Goal: Find contact information

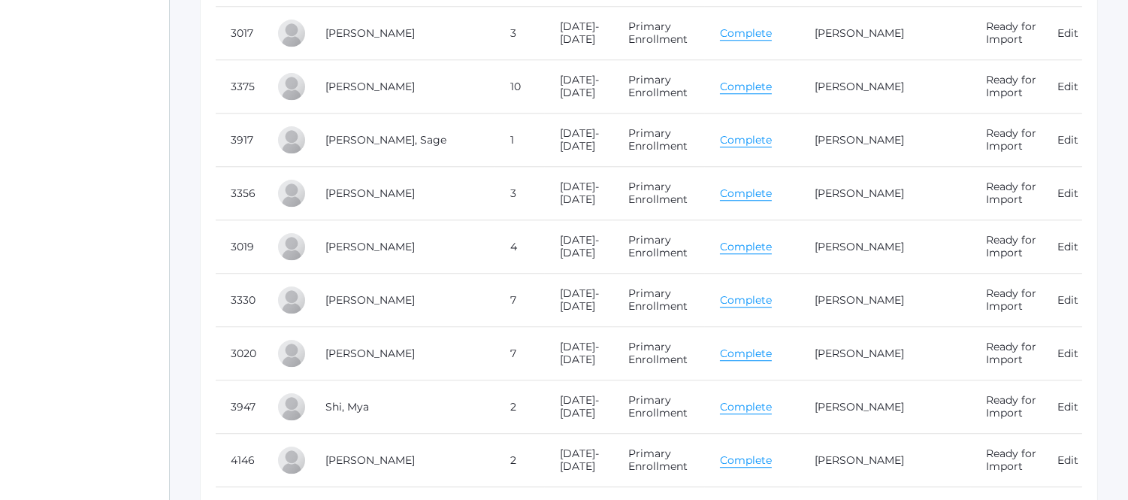
scroll to position [7290, 0]
click at [748, 355] on link "Complete" at bounding box center [746, 354] width 52 height 14
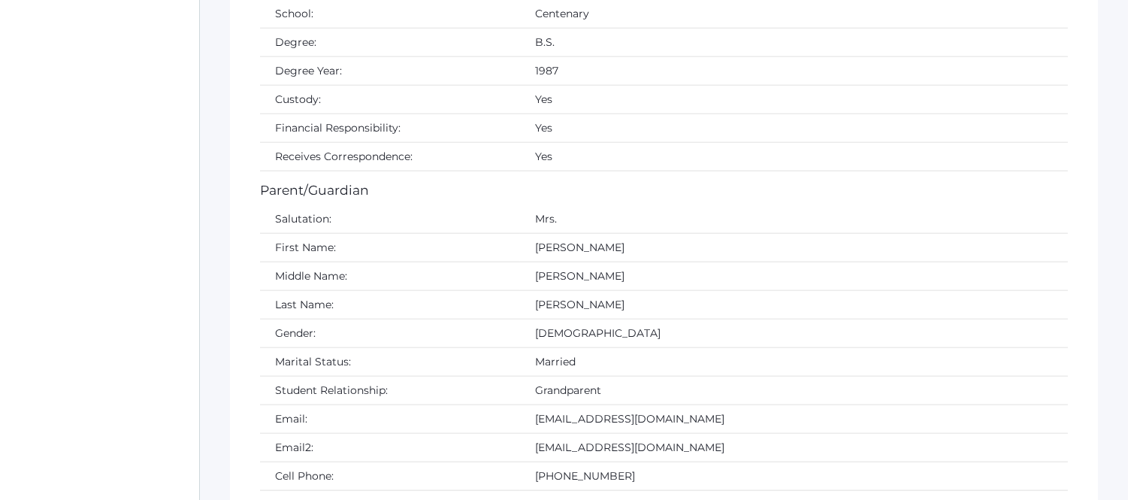
scroll to position [3094, 0]
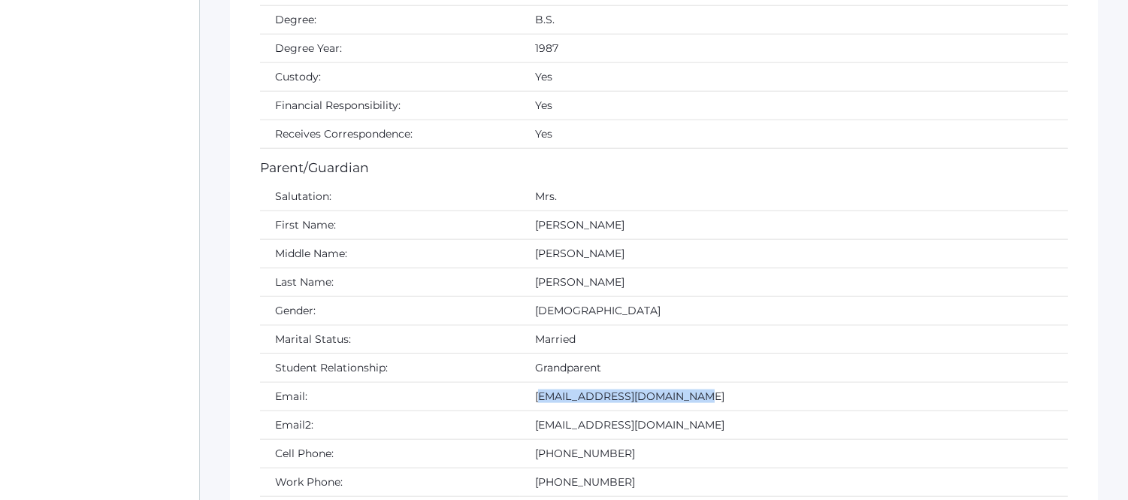
drag, startPoint x: 621, startPoint y: 388, endPoint x: 453, endPoint y: 402, distance: 168.2
click at [520, 402] on td "ann_s_richardson@yahoo.com" at bounding box center [794, 397] width 548 height 29
click at [431, 391] on td "Email:" at bounding box center [390, 397] width 260 height 29
drag, startPoint x: 446, startPoint y: 389, endPoint x: 612, endPoint y: 403, distance: 165.9
click at [612, 403] on td "ann_s_richardson@yahoo.com" at bounding box center [794, 397] width 548 height 29
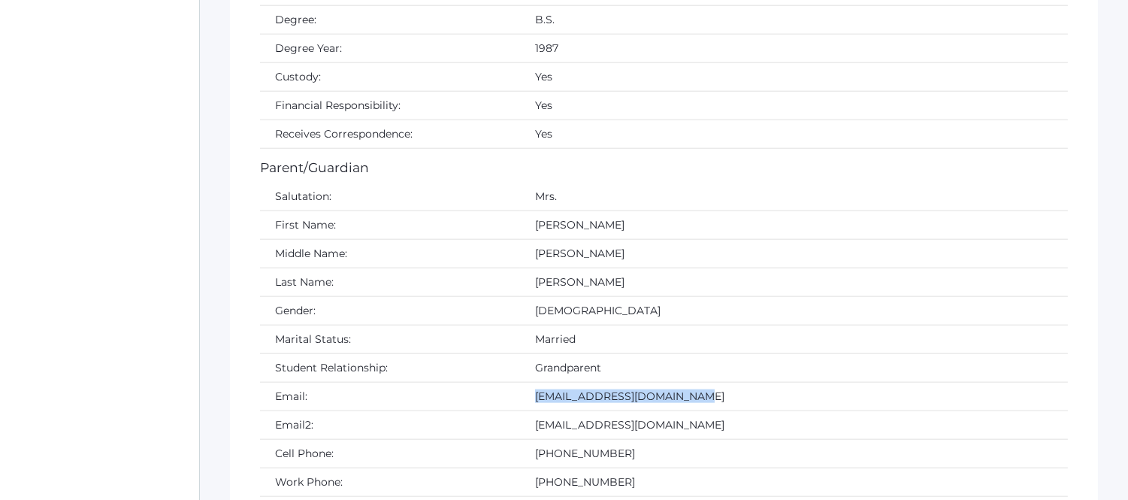
copy td "ann_s_richardson@yahoo.com"
click at [681, 273] on td "Richardson" at bounding box center [794, 282] width 548 height 29
